Goal: Navigation & Orientation: Go to known website

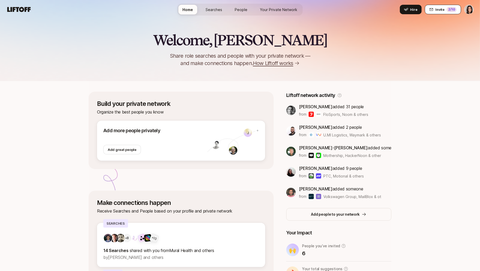
click at [446, 8] on button "Invite 2 /10" at bounding box center [443, 9] width 36 height 9
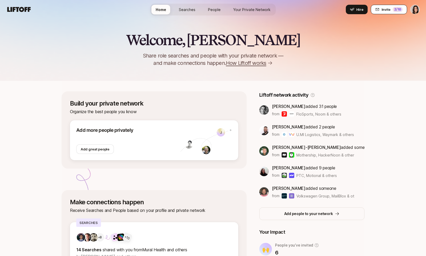
click at [383, 7] on span "Invite" at bounding box center [386, 9] width 9 height 5
type textarea "x"
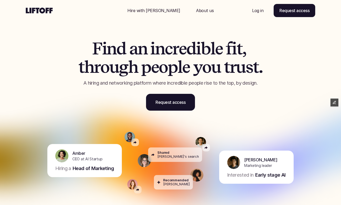
click at [155, 5] on div "Nav Link" at bounding box center [153, 10] width 65 height 13
